Goal: Information Seeking & Learning: Learn about a topic

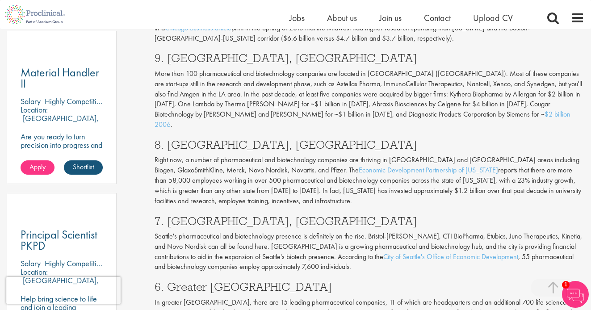
scroll to position [493, 0]
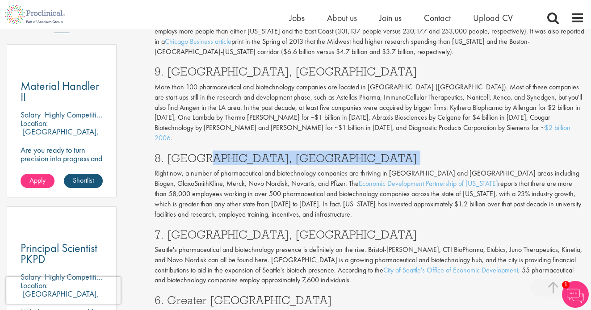
drag, startPoint x: 199, startPoint y: 116, endPoint x: 261, endPoint y: 122, distance: 62.0
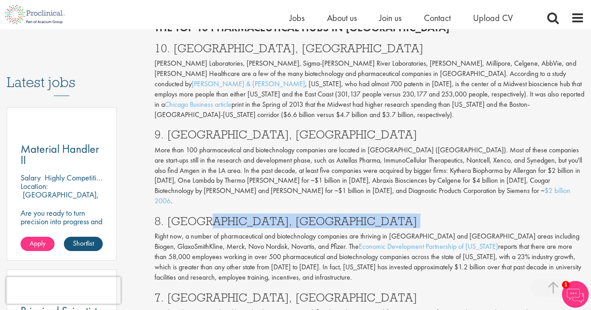
scroll to position [362, 0]
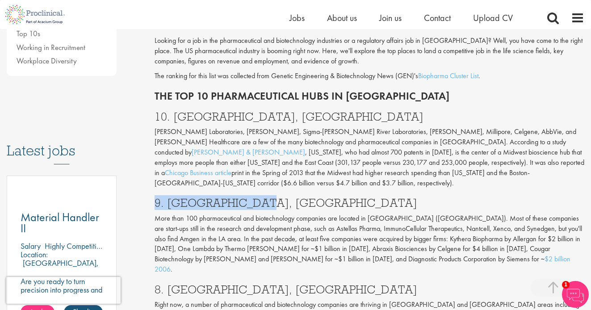
drag, startPoint x: 262, startPoint y: 173, endPoint x: 189, endPoint y: 161, distance: 74.2
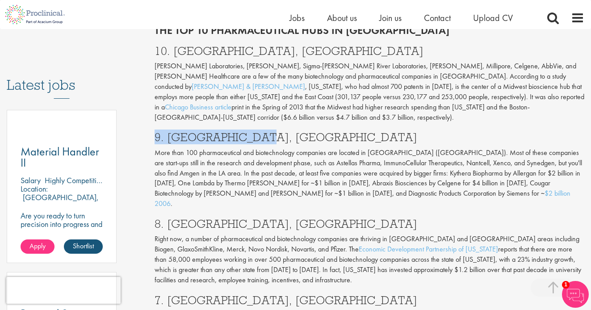
scroll to position [428, 0]
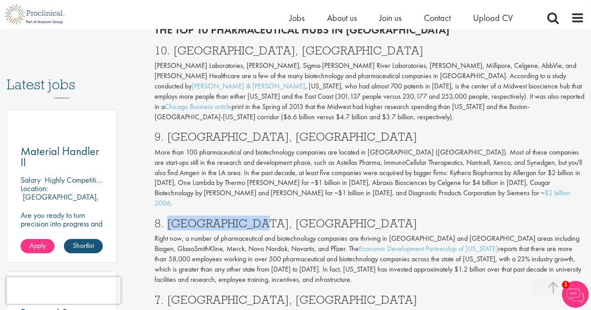
drag, startPoint x: 168, startPoint y: 177, endPoint x: 250, endPoint y: 176, distance: 82.7
click at [250, 218] on h3 "8. [GEOGRAPHIC_DATA], [GEOGRAPHIC_DATA]" at bounding box center [370, 224] width 430 height 12
copy h3 "[GEOGRAPHIC_DATA]-[GEOGRAPHIC_DATA]"
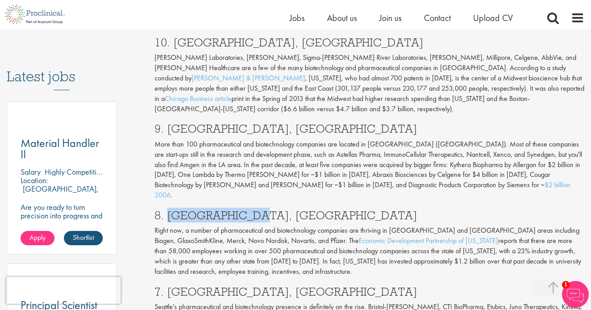
scroll to position [430, 0]
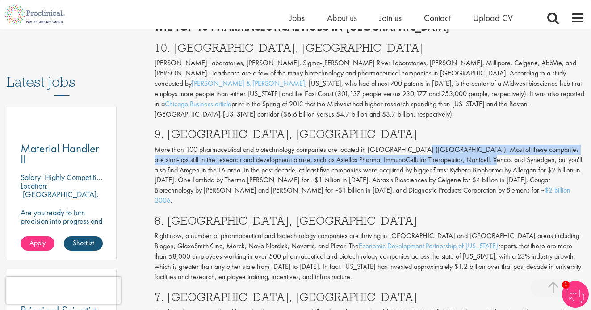
drag, startPoint x: 415, startPoint y: 110, endPoint x: 475, endPoint y: 126, distance: 62.1
click at [475, 145] on p "More than 100 pharmaceutical and biotechnology companies are located in [GEOGRA…" at bounding box center [370, 175] width 430 height 61
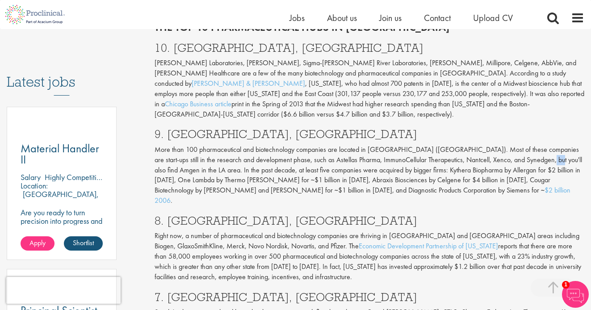
drag, startPoint x: 520, startPoint y: 125, endPoint x: 533, endPoint y: 125, distance: 12.5
click at [533, 145] on p "More than 100 pharmaceutical and biotechnology companies are located in [GEOGRA…" at bounding box center [370, 175] width 430 height 61
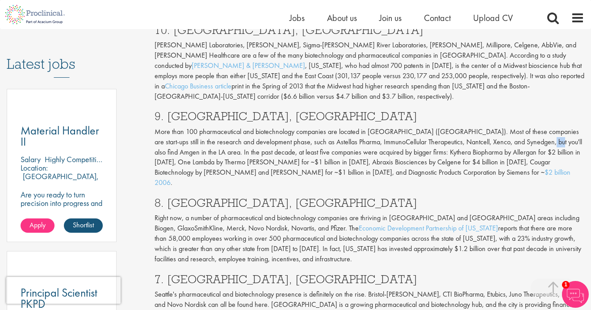
scroll to position [450, 0]
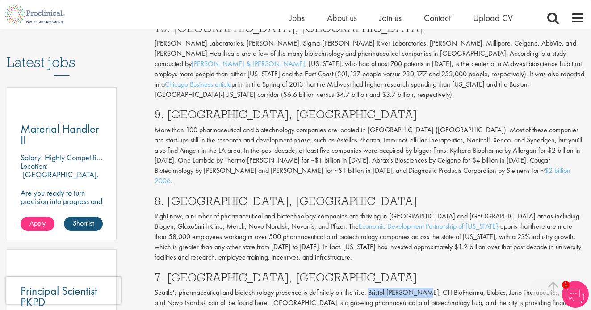
drag, startPoint x: 369, startPoint y: 249, endPoint x: 423, endPoint y: 249, distance: 54.5
click at [423, 288] on p "Seattle's pharmaceutical and biotechnology presence is definitely on the rise. …" at bounding box center [370, 308] width 430 height 41
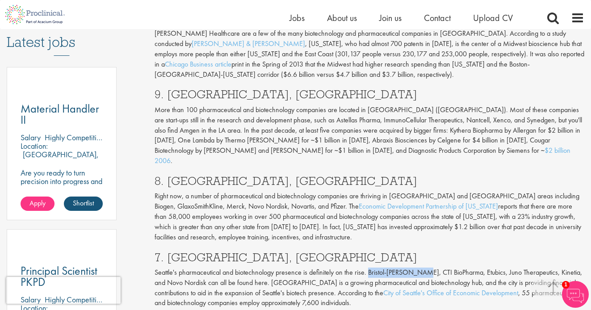
scroll to position [472, 0]
